Goal: Task Accomplishment & Management: Use online tool/utility

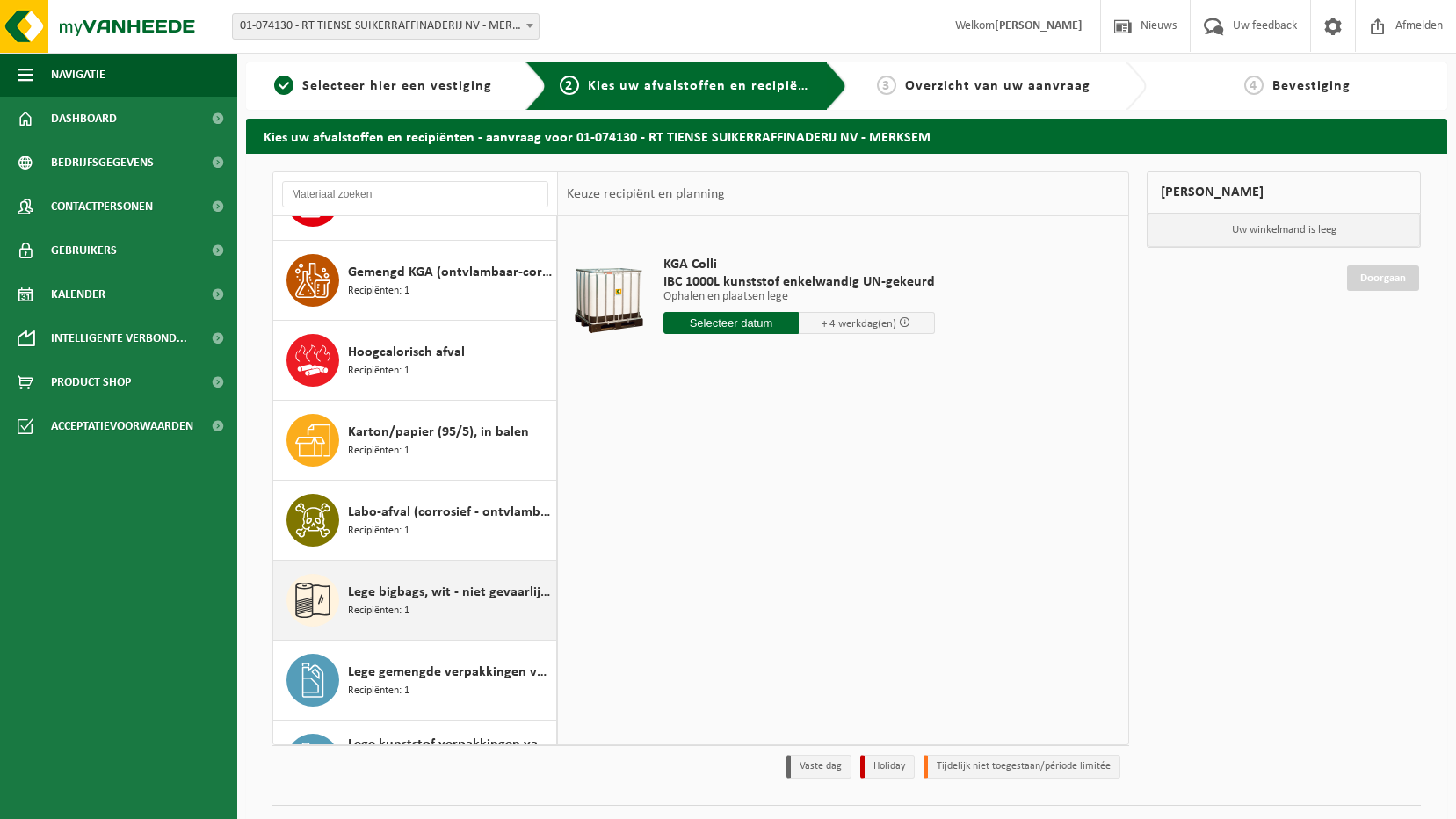
scroll to position [611, 0]
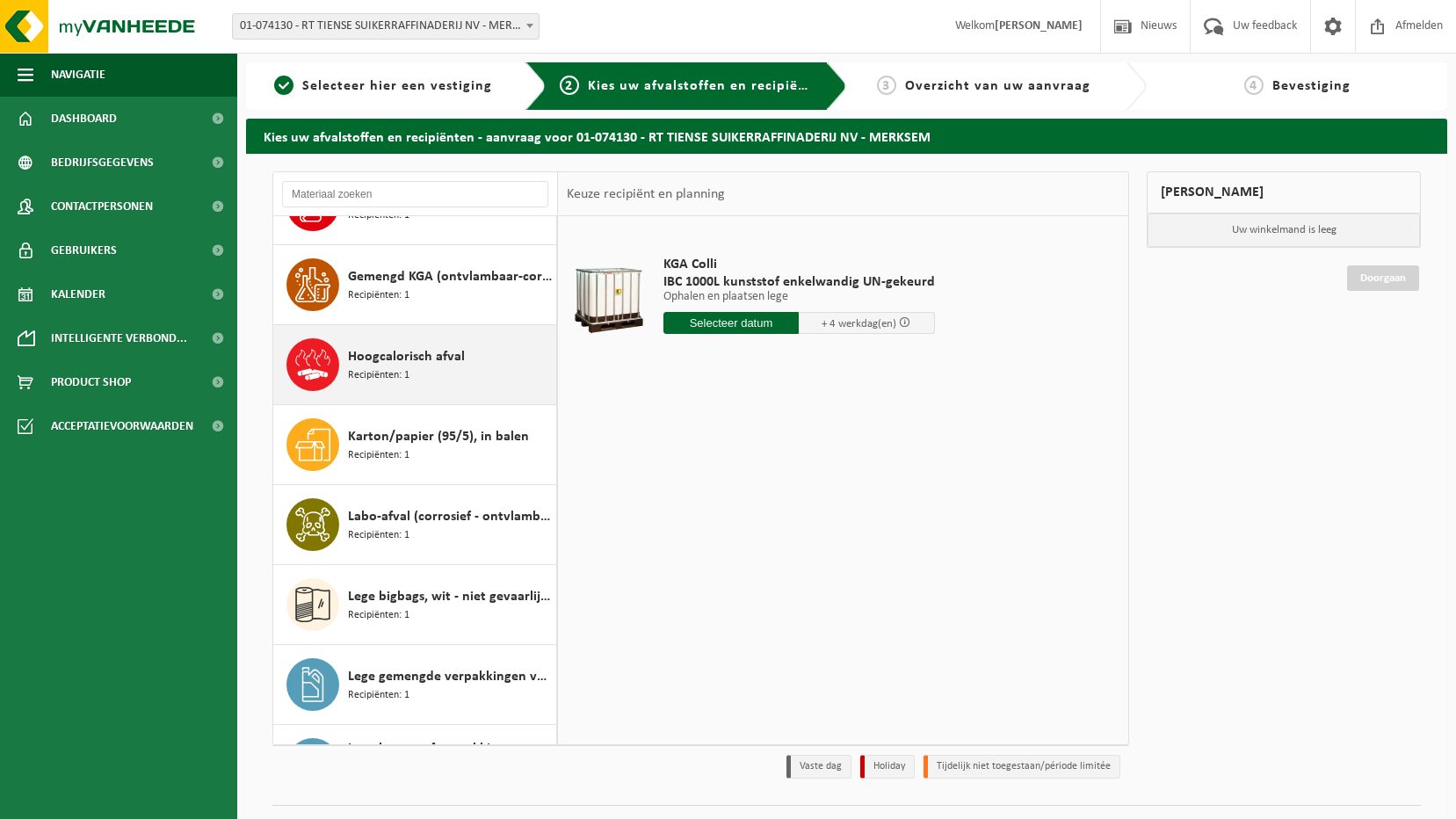
click at [380, 351] on span "Hoogcalorisch afval" at bounding box center [406, 356] width 117 height 21
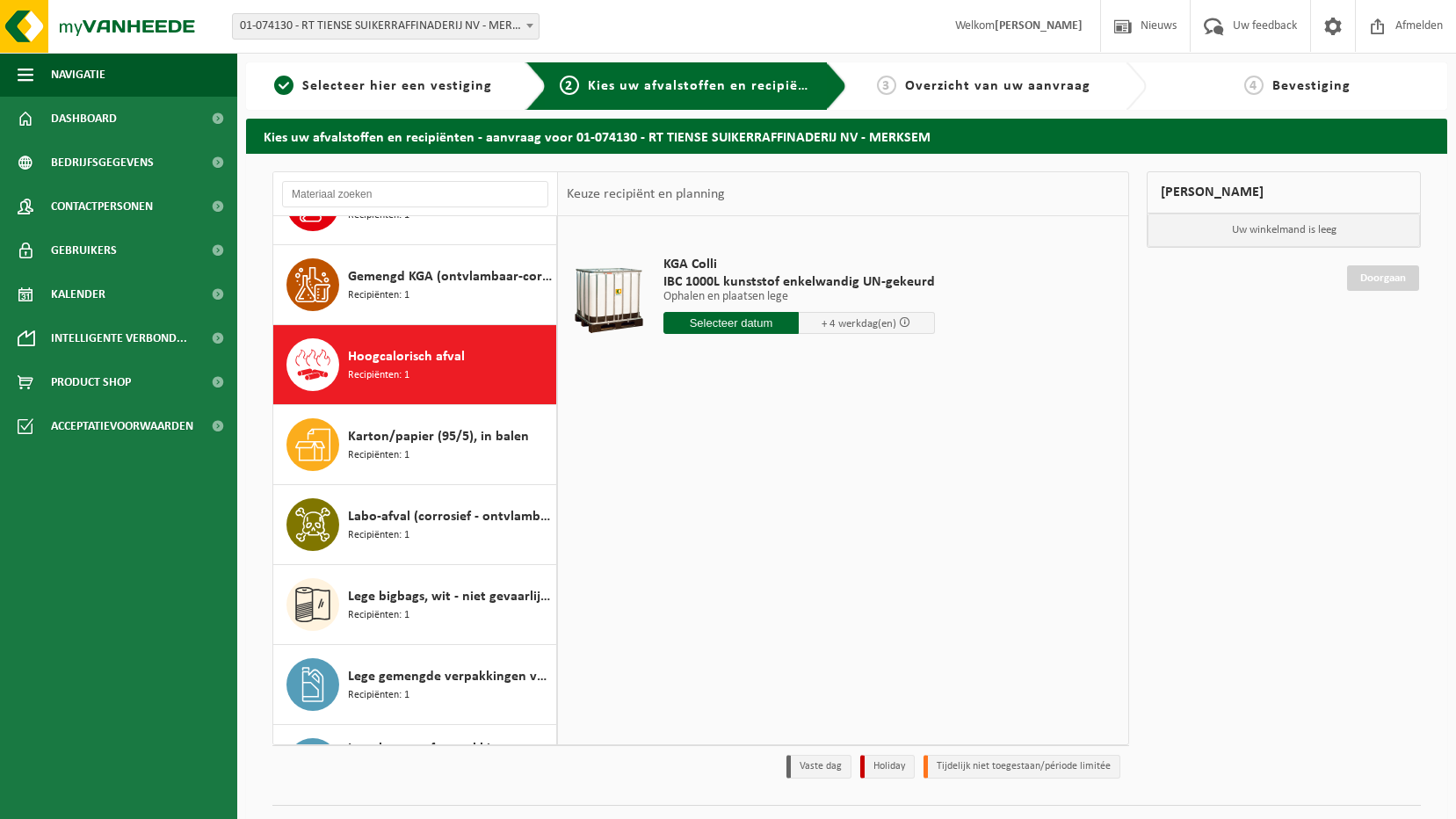
scroll to position [720, 0]
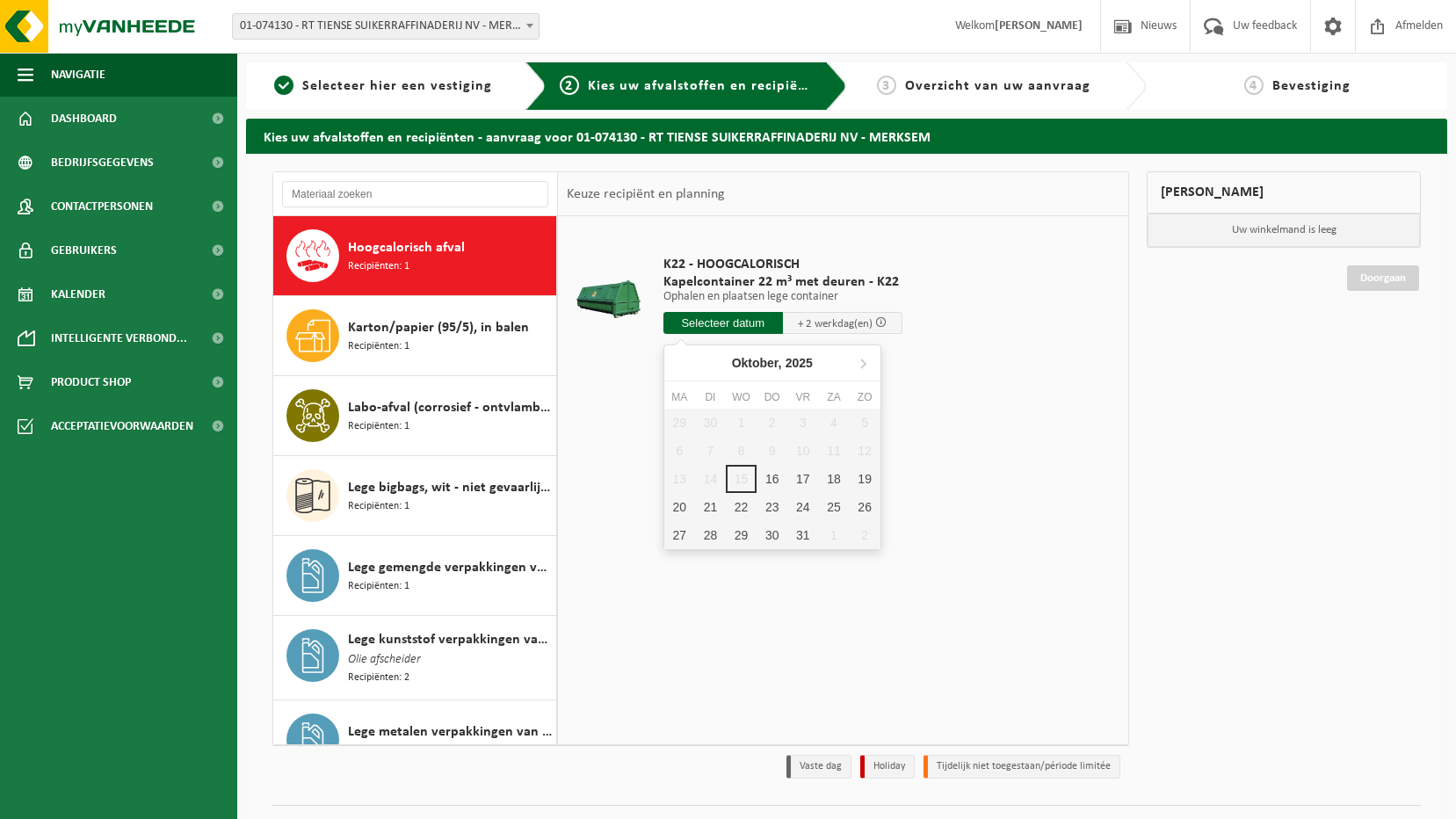
click at [761, 322] on input "text" at bounding box center [722, 323] width 119 height 22
click at [778, 477] on div "16" at bounding box center [771, 478] width 31 height 28
type input "Van 2025-10-16"
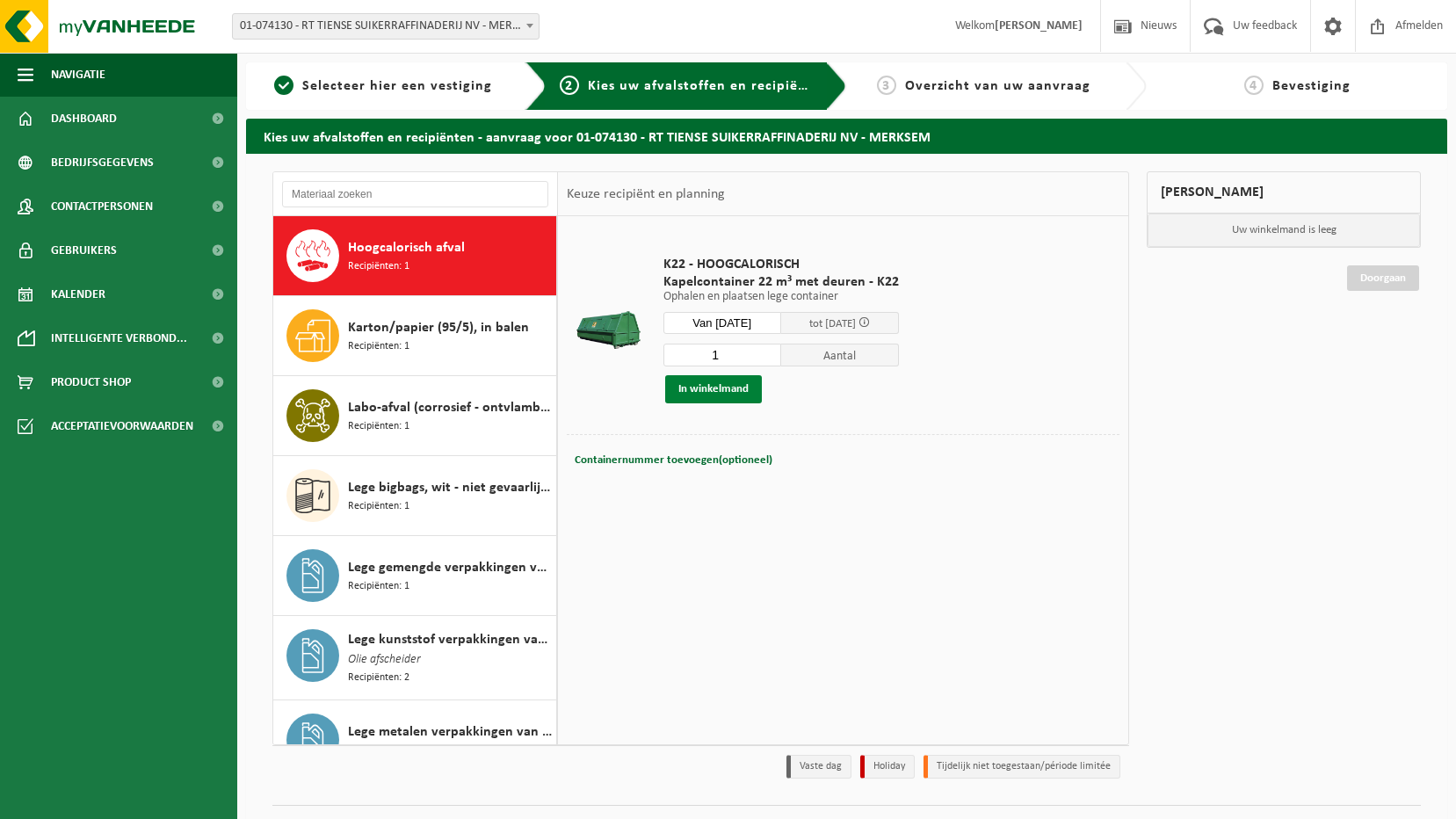
click at [718, 398] on button "In winkelmand" at bounding box center [713, 390] width 96 height 28
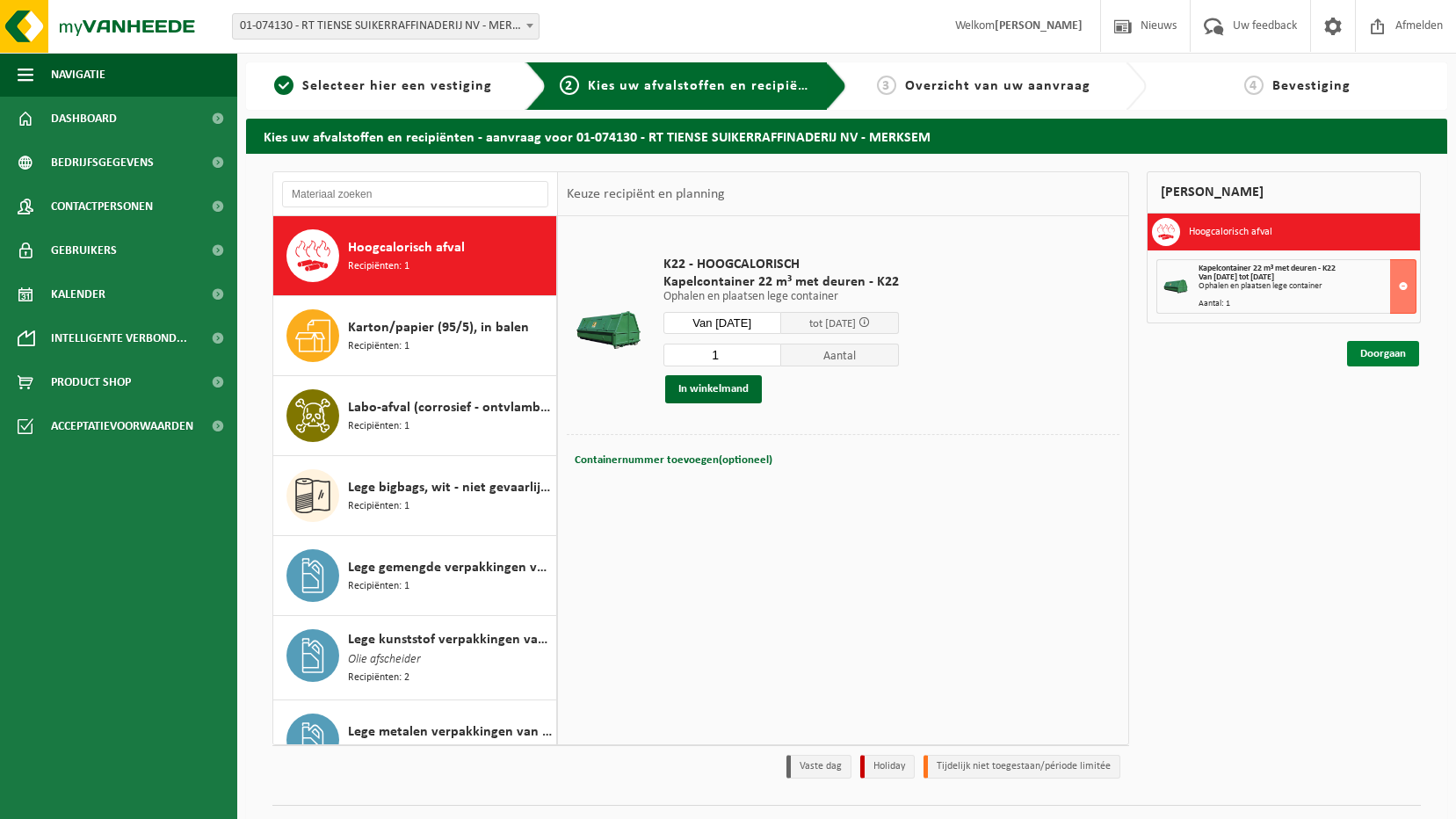
click at [1356, 348] on link "Doorgaan" at bounding box center [1383, 354] width 72 height 26
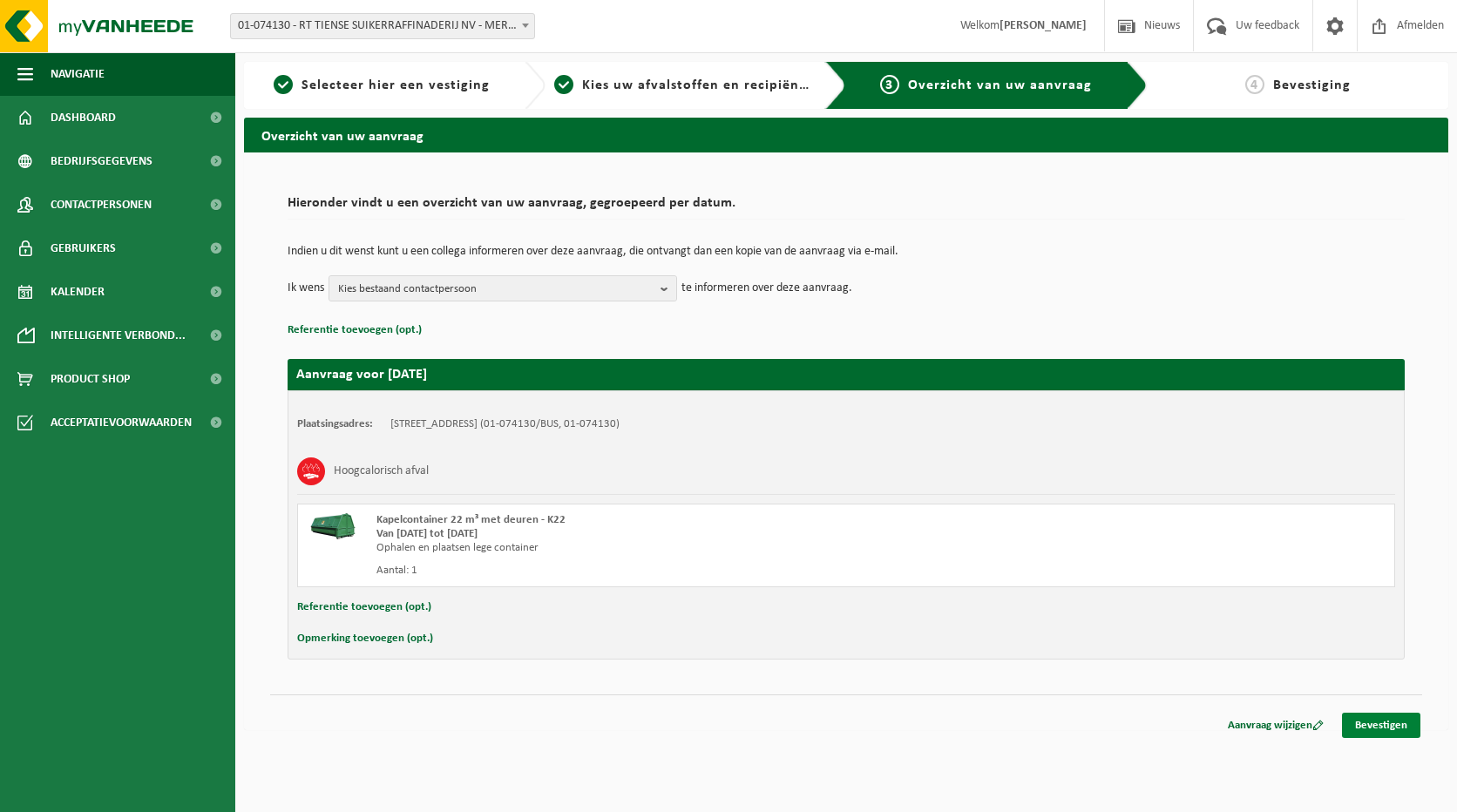
click at [1379, 720] on link "Bevestigen" at bounding box center [1381, 726] width 78 height 26
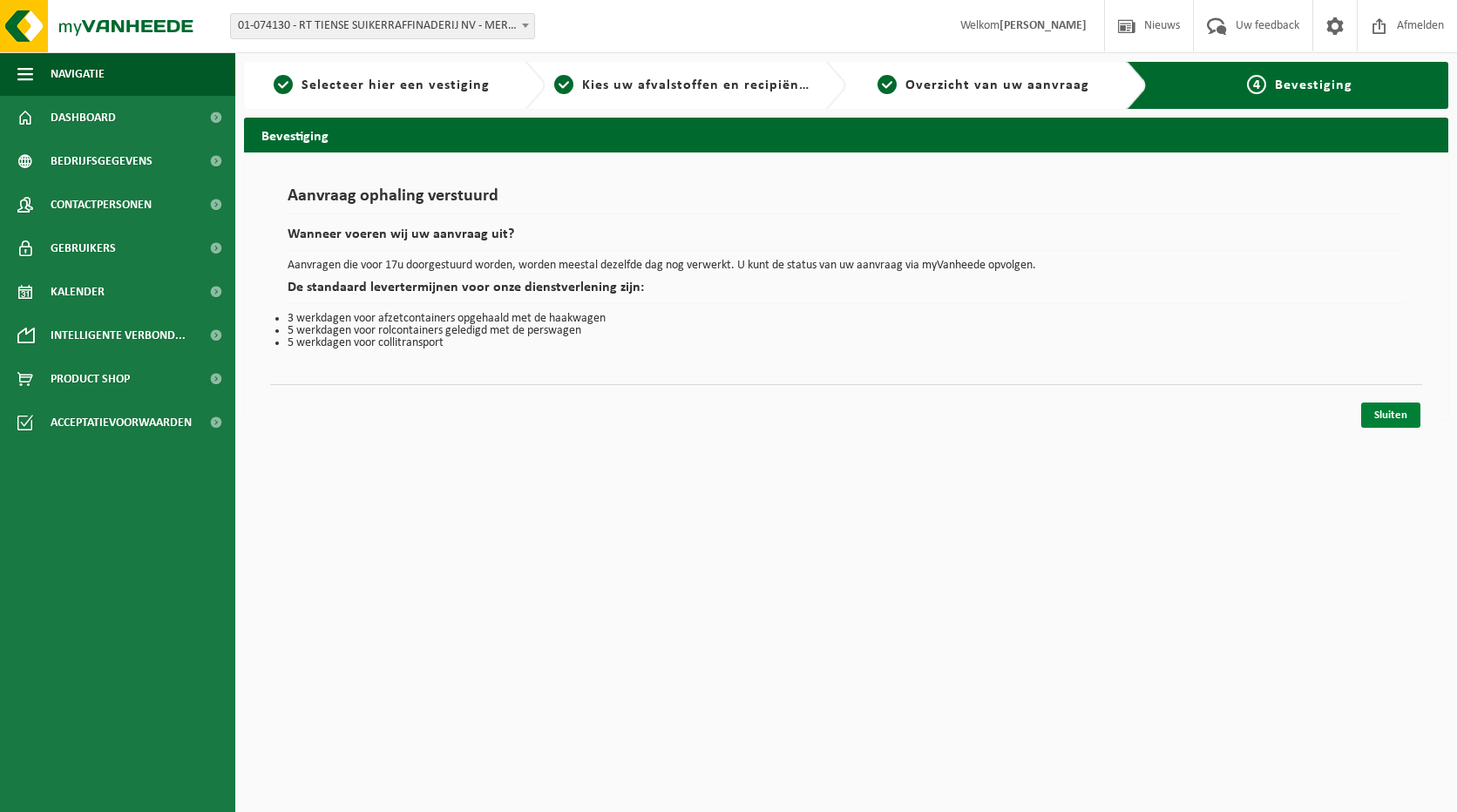
click at [1390, 418] on link "Sluiten" at bounding box center [1391, 416] width 60 height 26
